Goal: Task Accomplishment & Management: Complete application form

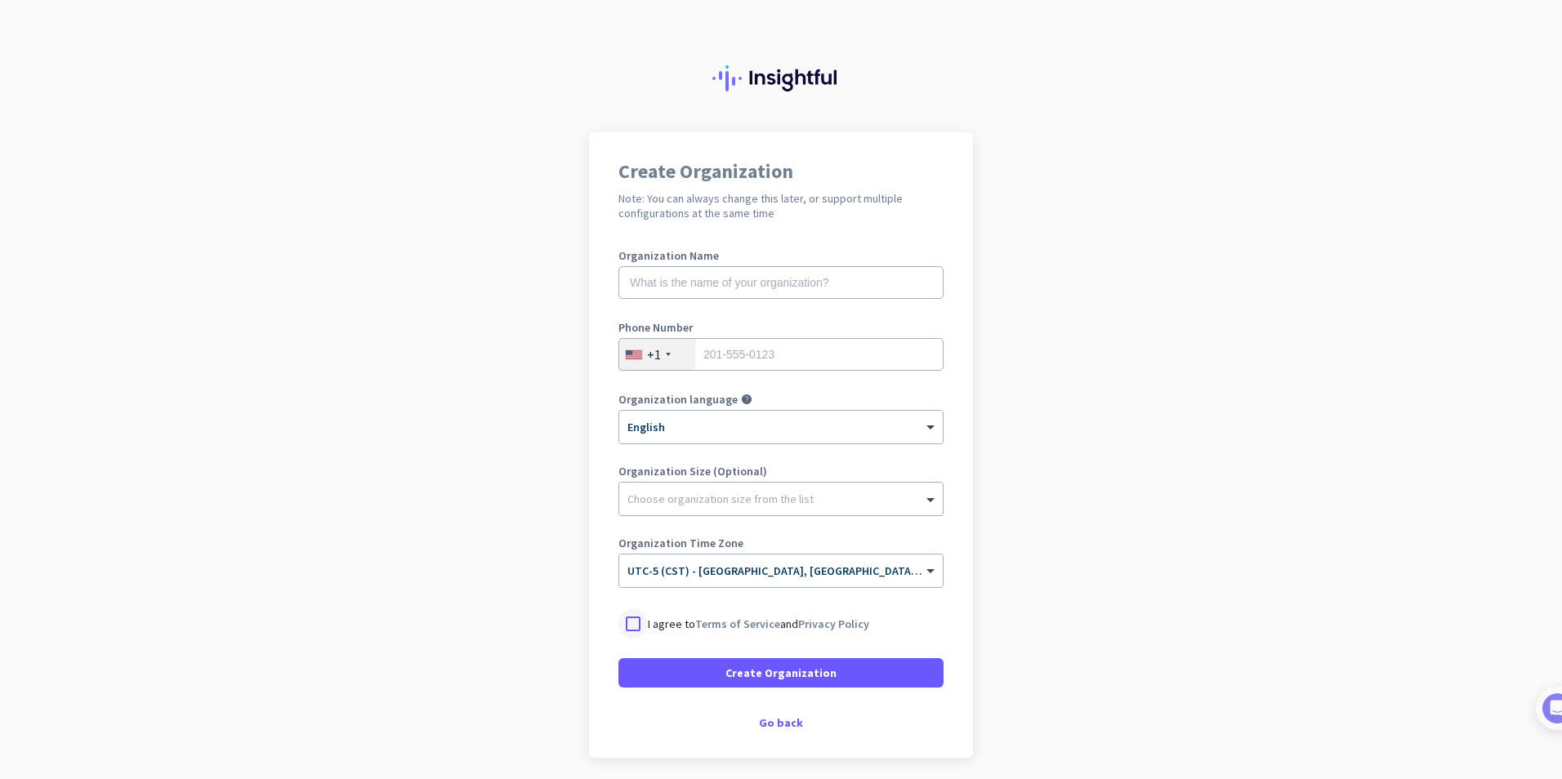
click at [628, 623] on div at bounding box center [632, 624] width 29 height 29
click at [752, 675] on span "Create Organization" at bounding box center [781, 673] width 111 height 16
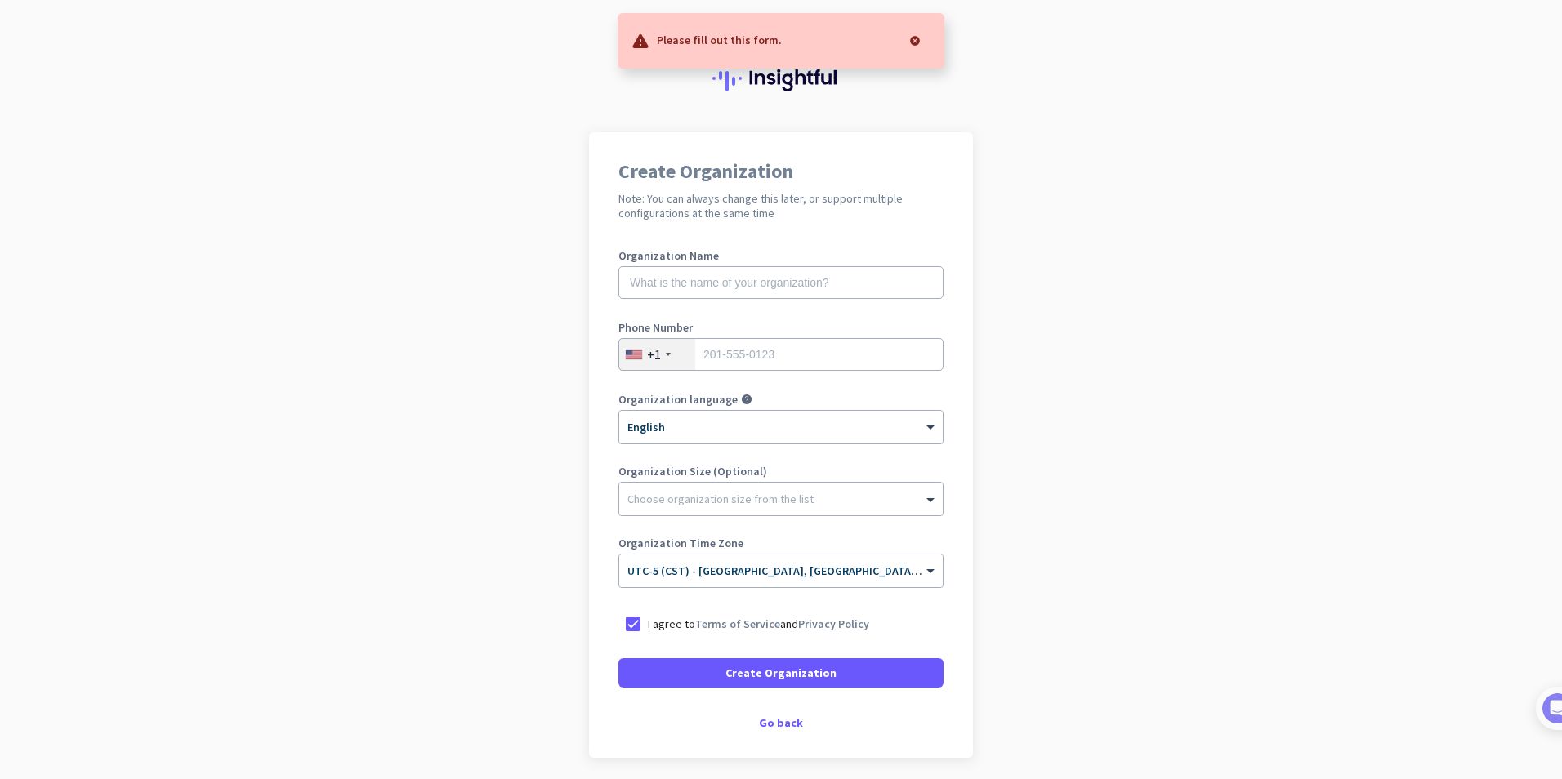
click at [998, 204] on app-onboarding-organization "Create Organization Note: You can always change this later, or support multiple…" at bounding box center [781, 486] width 1562 height 708
click at [397, 54] on div at bounding box center [781, 66] width 1562 height 132
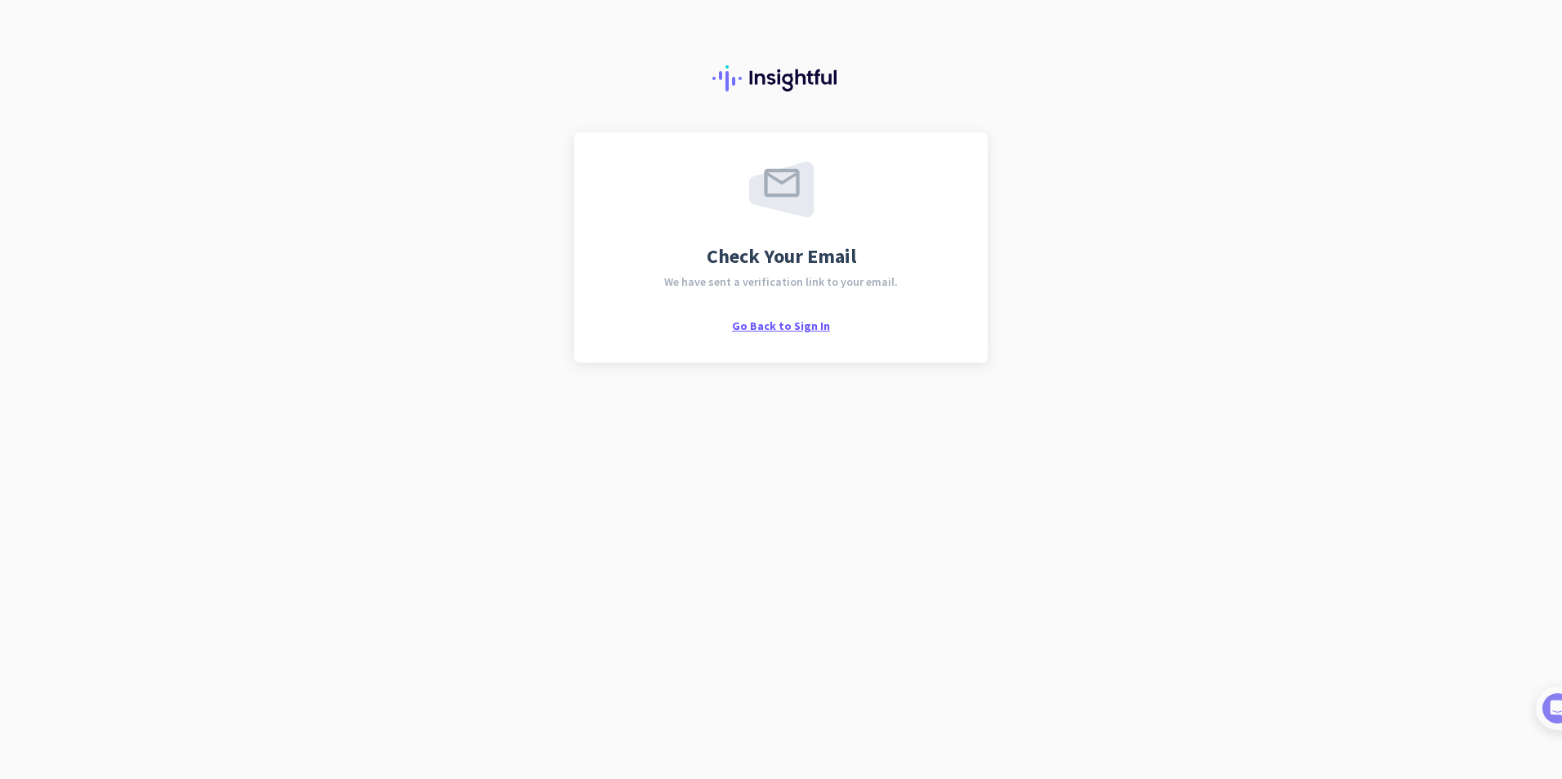
click at [777, 326] on span "Go Back to Sign In" at bounding box center [781, 326] width 98 height 15
click at [763, 320] on span "Go Back to Sign In" at bounding box center [781, 326] width 98 height 15
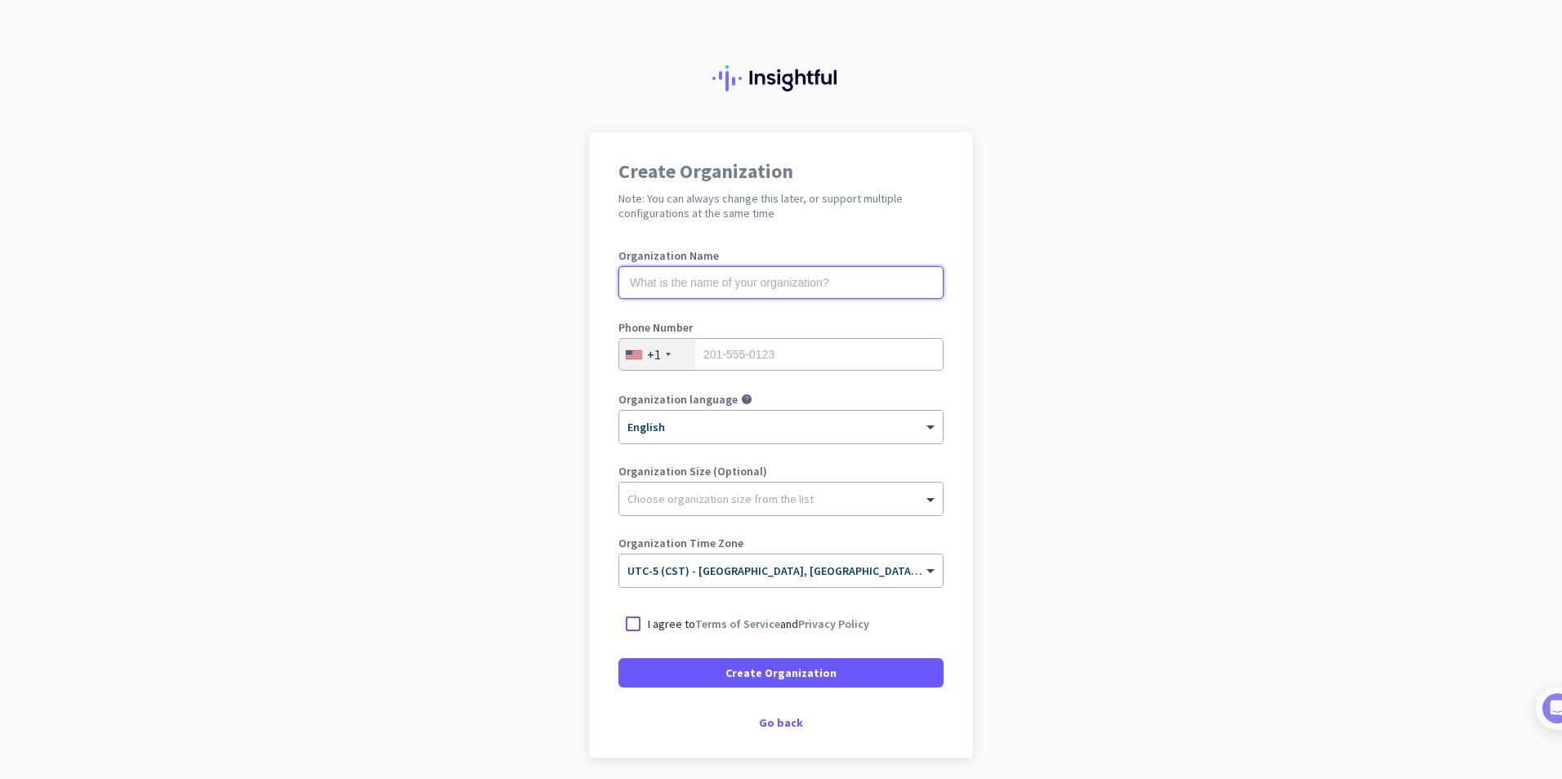
click at [751, 287] on input "text" at bounding box center [780, 282] width 325 height 33
type input "Mercor"
click at [780, 351] on input "tel" at bounding box center [780, 354] width 325 height 33
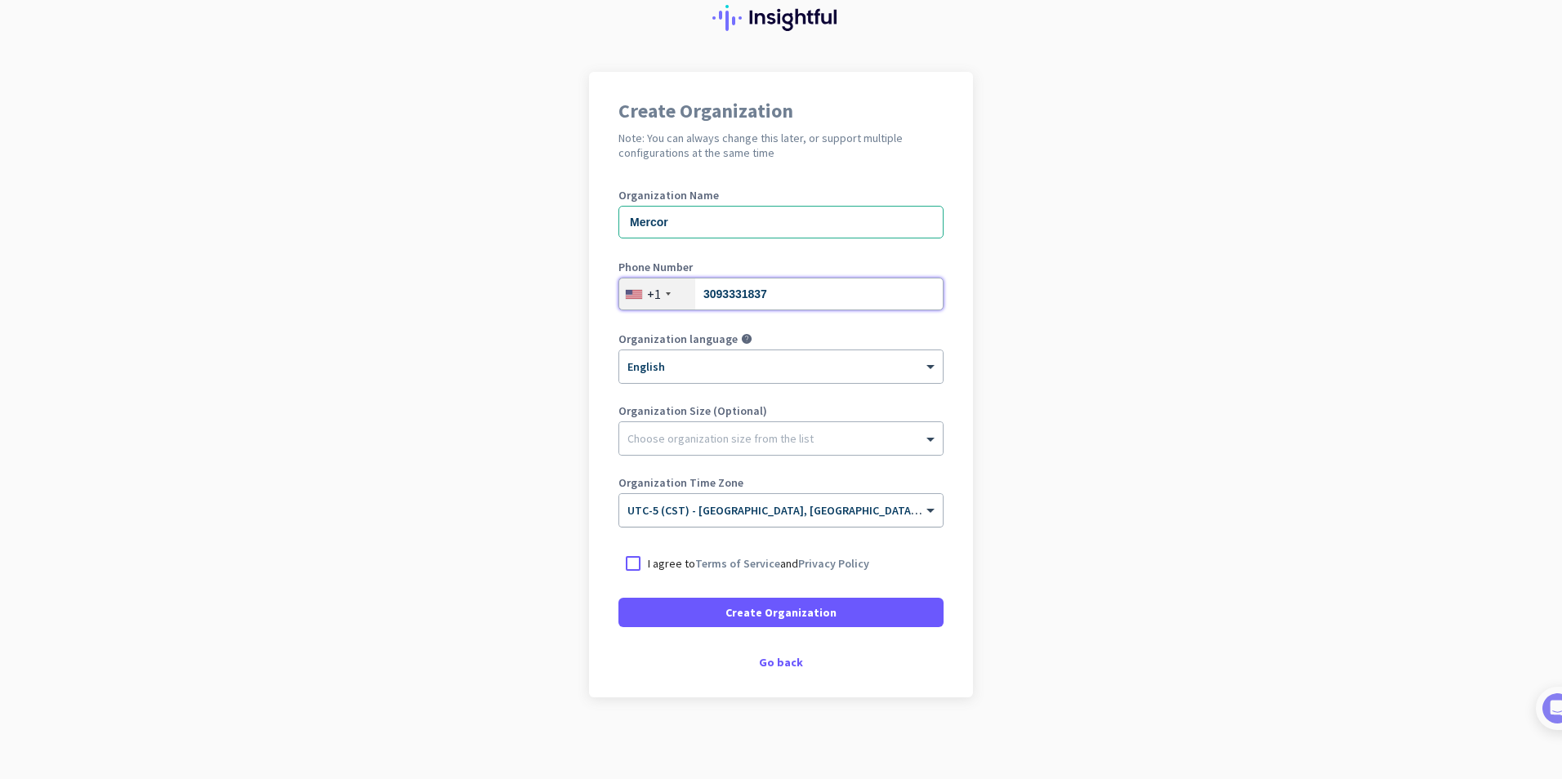
type input "3093331837"
click at [663, 505] on input "text" at bounding box center [764, 505] width 275 height 12
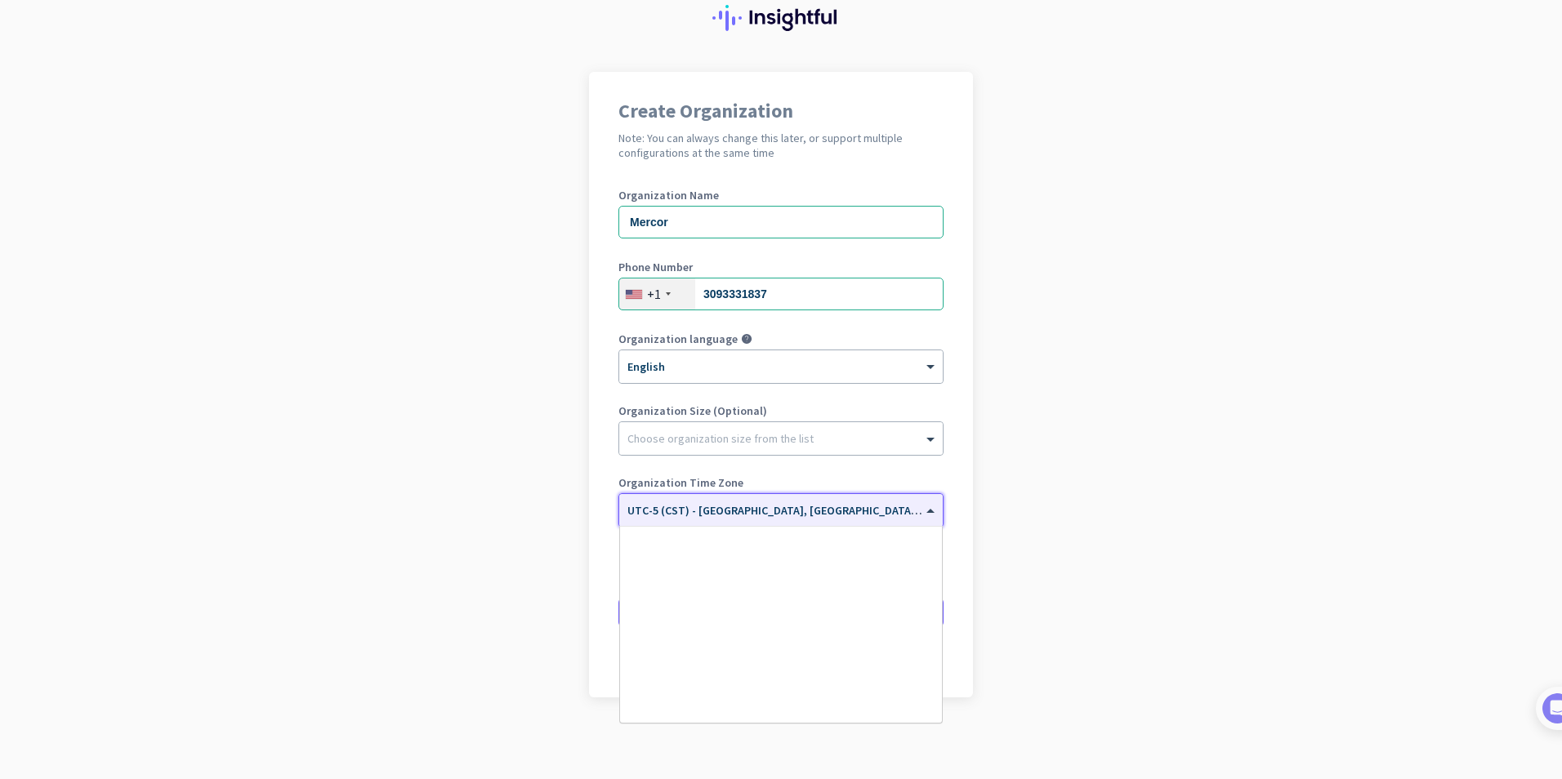
scroll to position [809, 0]
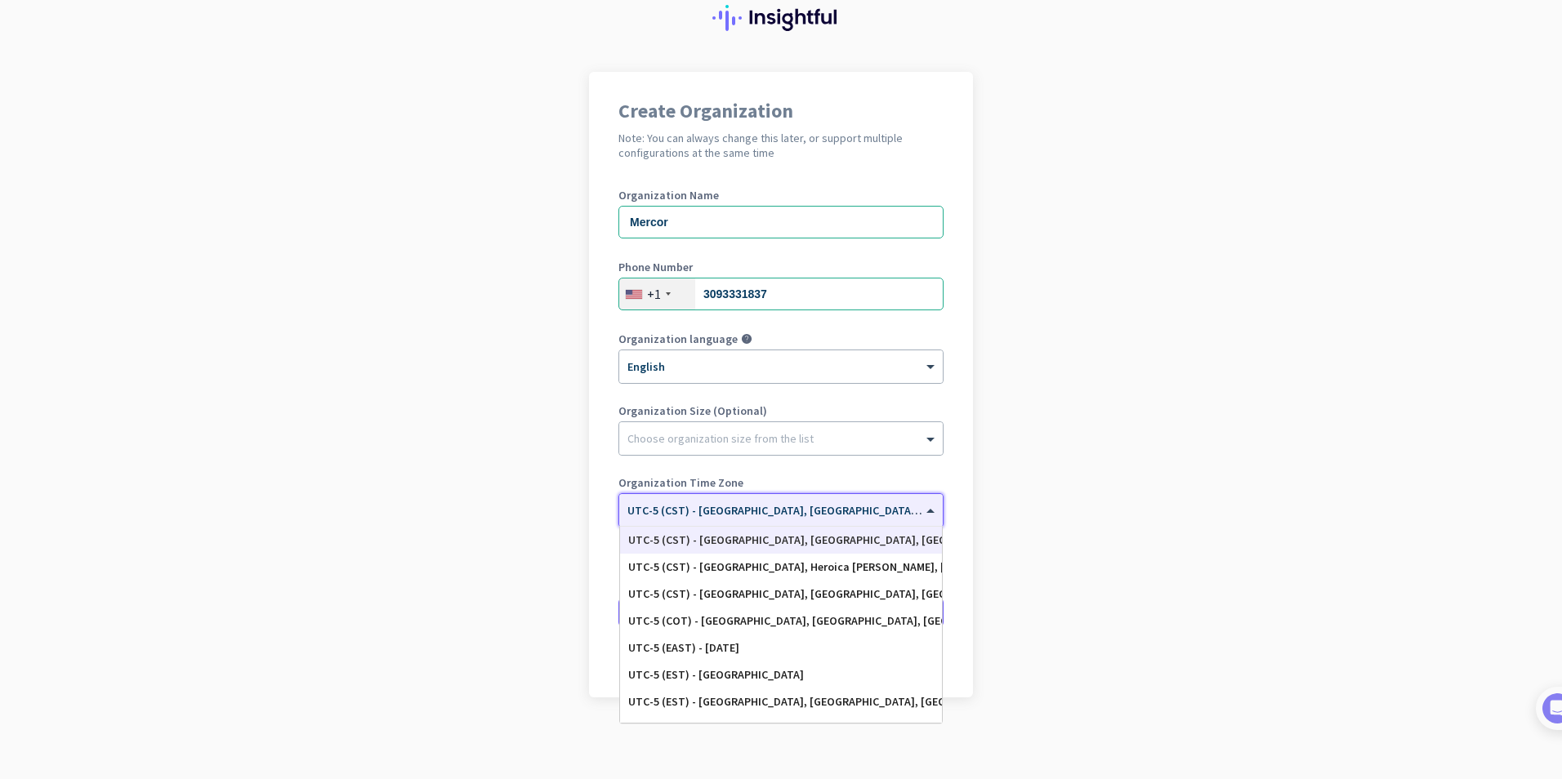
click at [739, 540] on div "UTC-5 (CST) - Chicago, Houston, San Antonio, Dallas" at bounding box center [781, 541] width 306 height 14
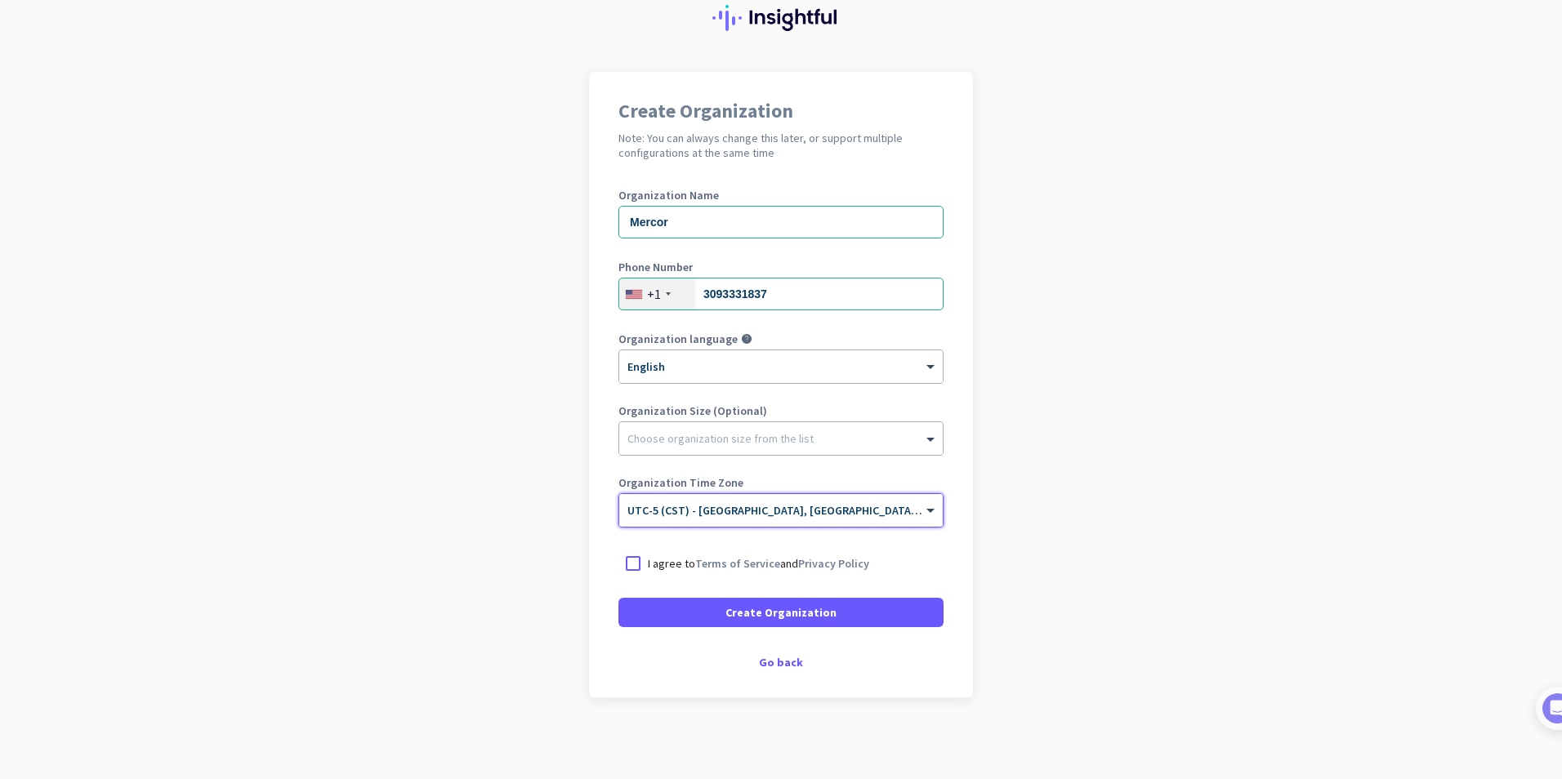
click at [732, 508] on input "text" at bounding box center [764, 505] width 275 height 12
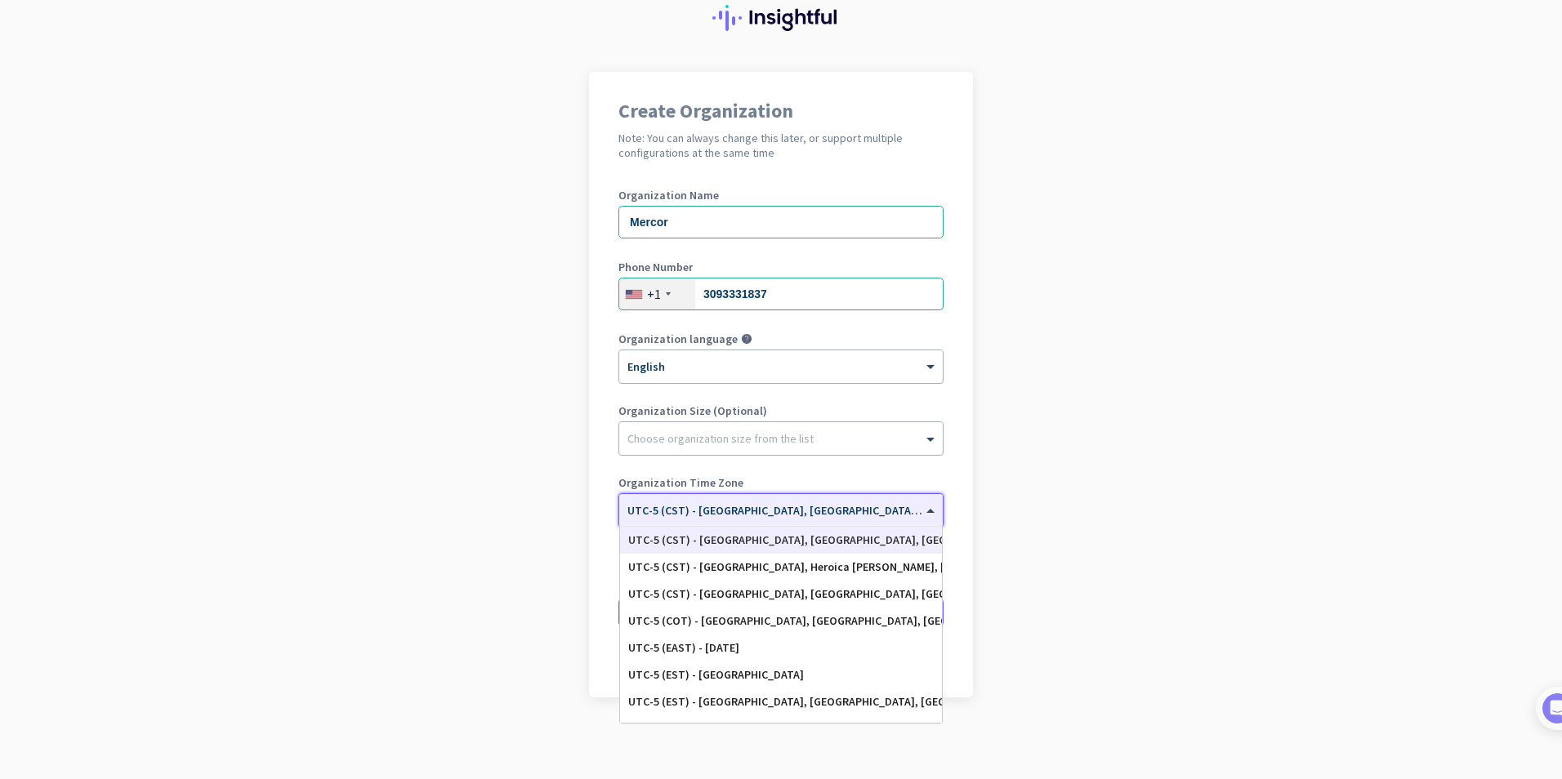
click at [729, 501] on input "text" at bounding box center [764, 505] width 275 height 12
click at [726, 504] on input "text" at bounding box center [764, 505] width 275 height 12
click at [721, 537] on div "UTC-5 (CST) - Chicago, Houston, San Antonio, Dallas" at bounding box center [781, 541] width 306 height 14
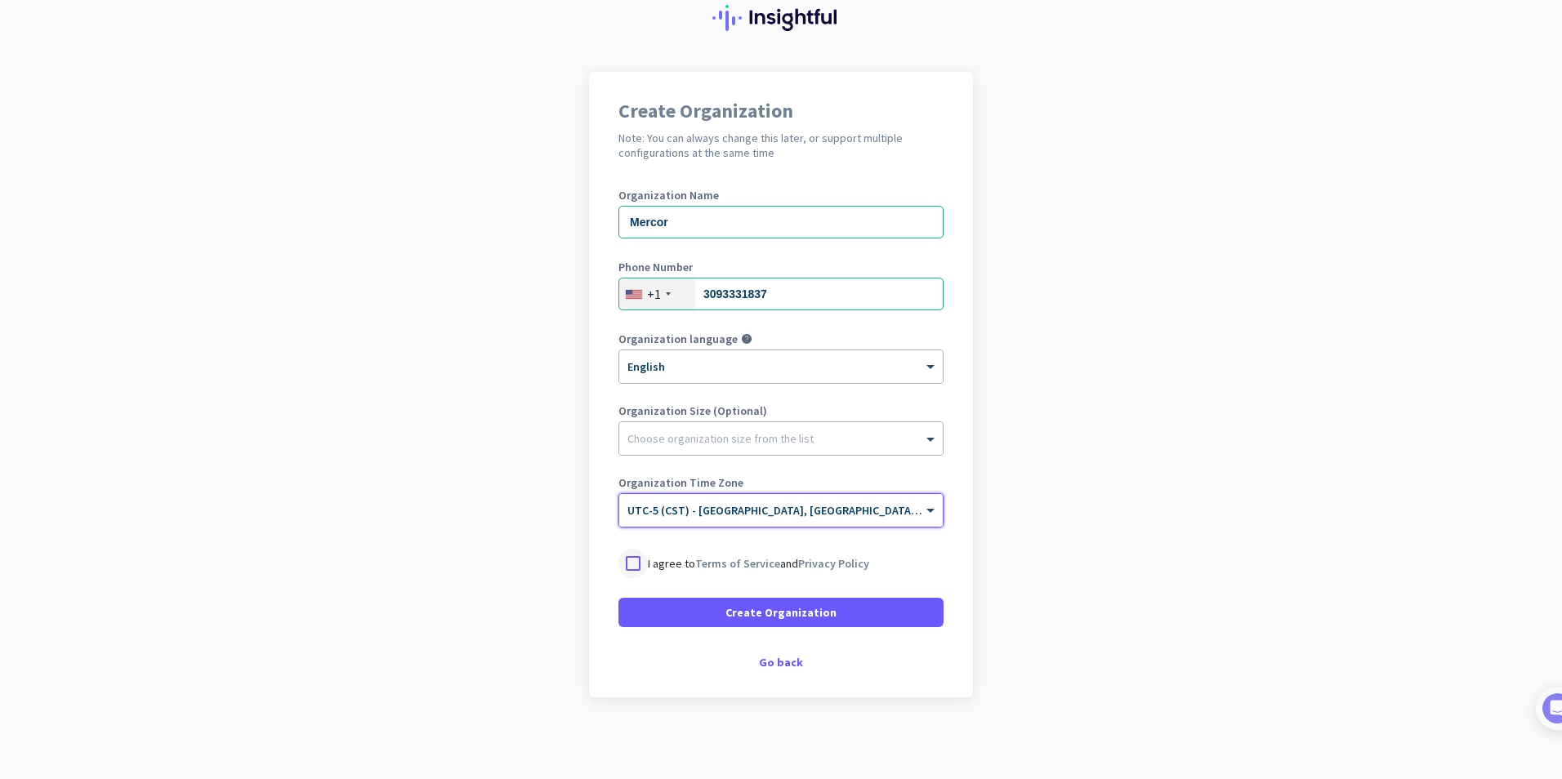
click at [626, 560] on div at bounding box center [632, 563] width 29 height 29
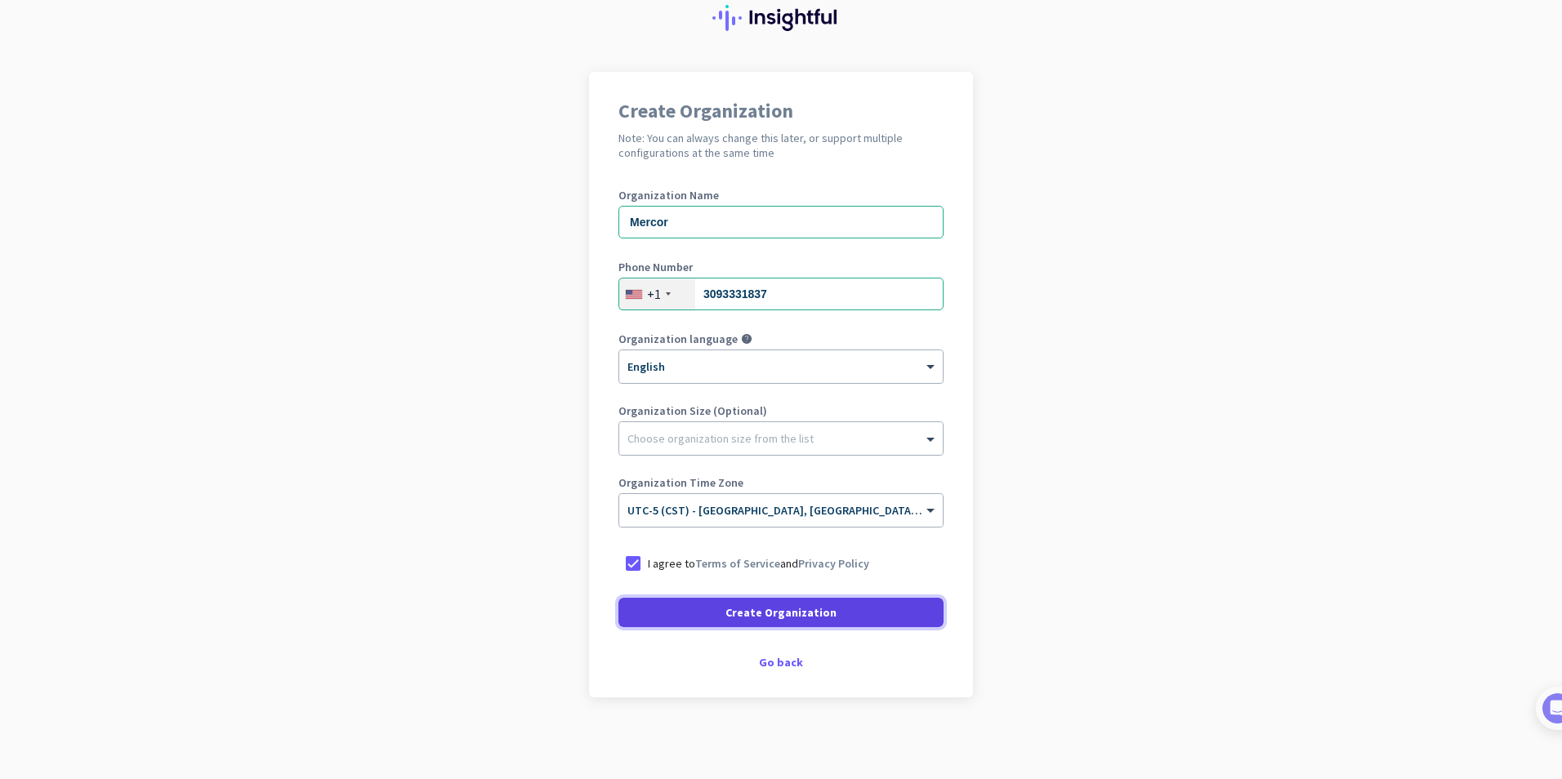
click at [708, 612] on span at bounding box center [780, 612] width 325 height 39
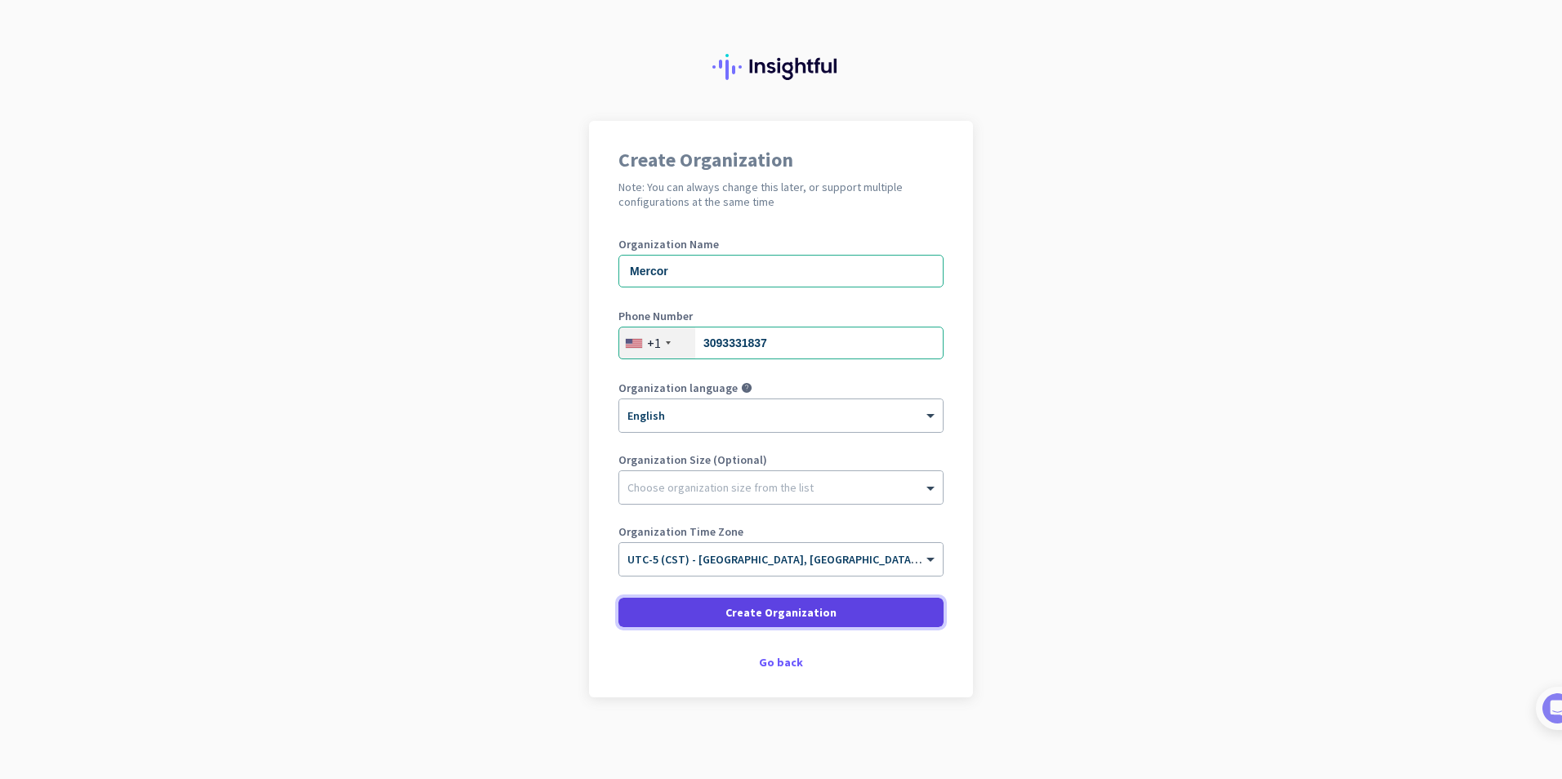
scroll to position [11, 0]
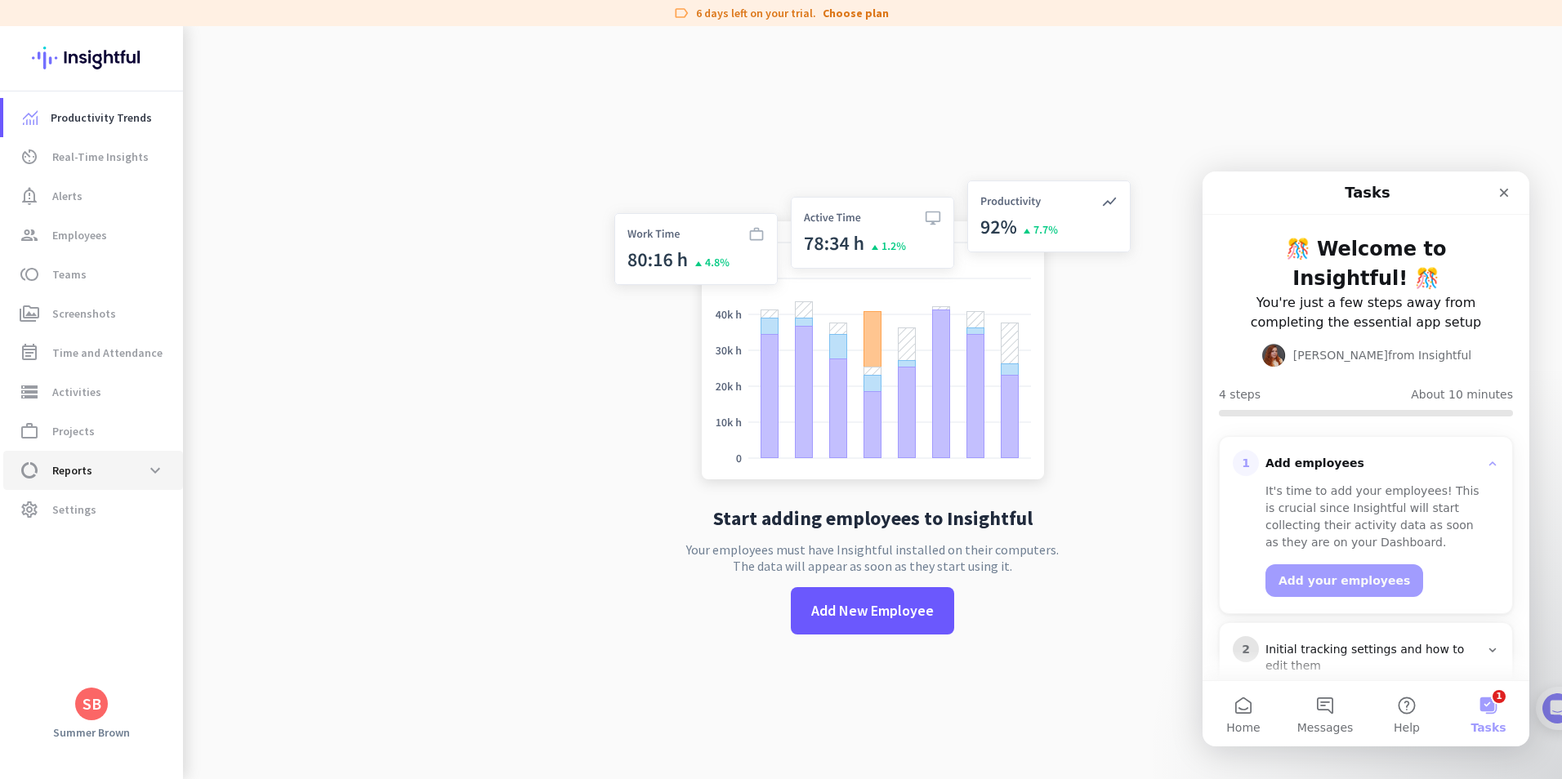
click at [66, 466] on span "Reports" at bounding box center [72, 471] width 40 height 20
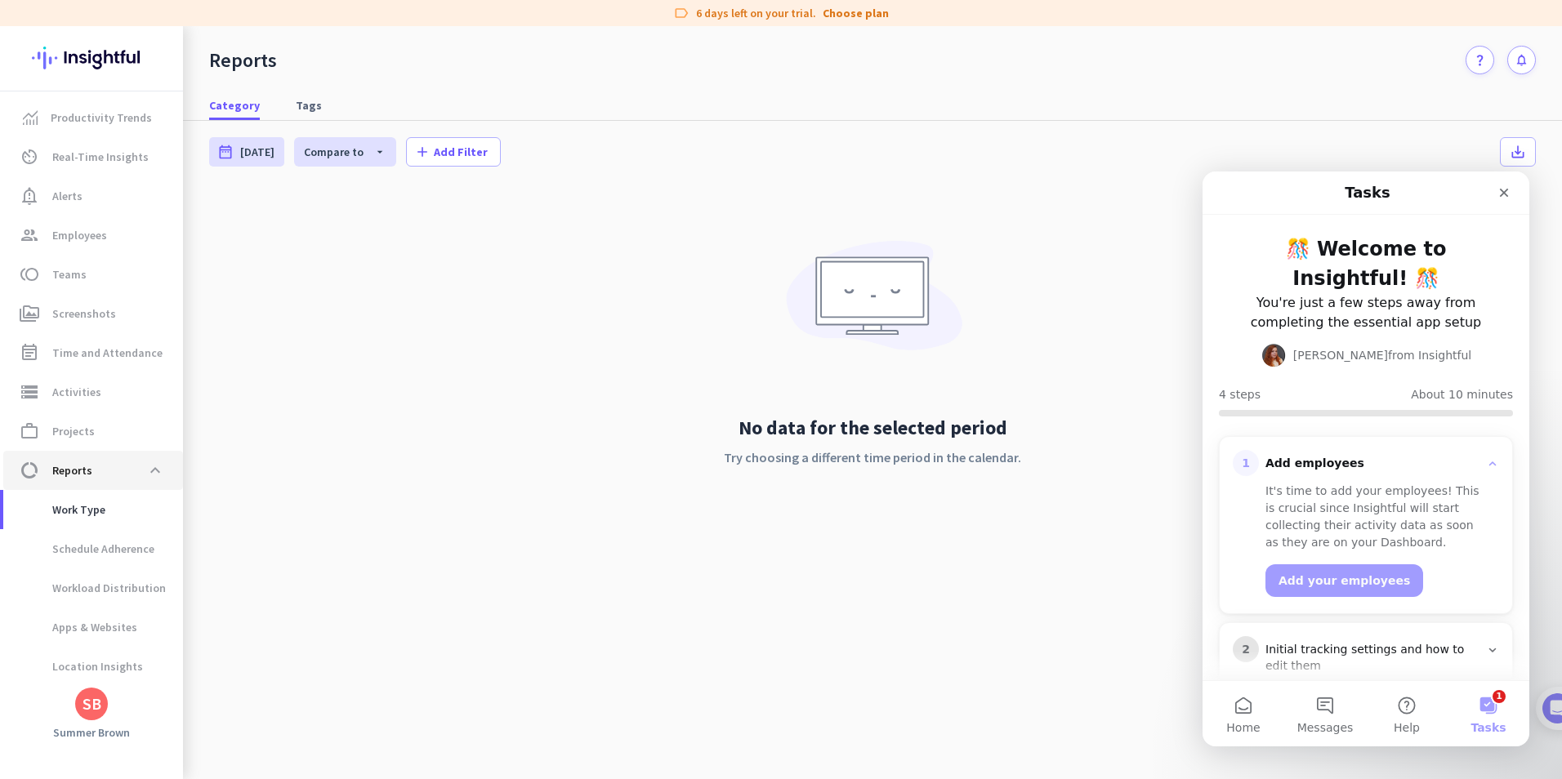
click at [74, 459] on span "data_usage Reports expand_less" at bounding box center [93, 470] width 154 height 29
